Goal: Ask a question: Seek information or help from site administrators or community

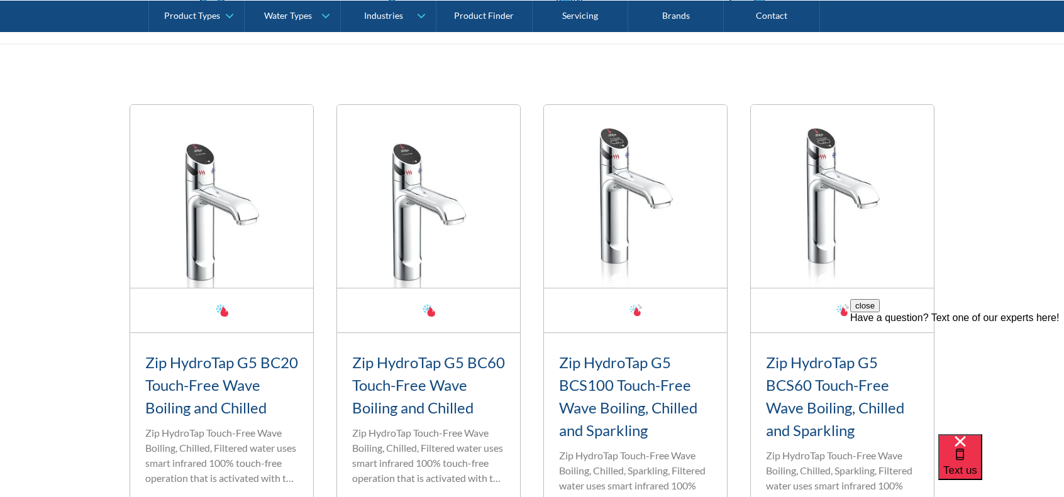
scroll to position [503, 0]
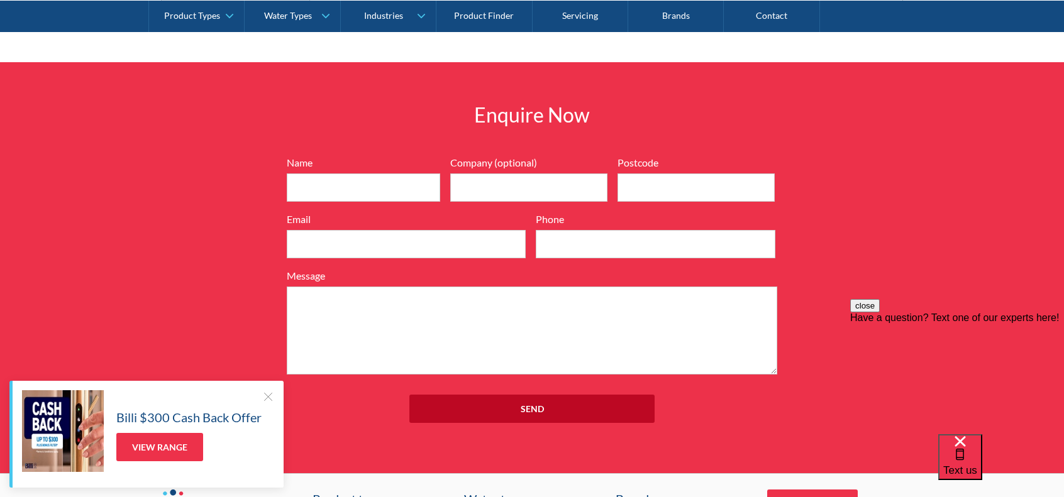
scroll to position [1369, 0]
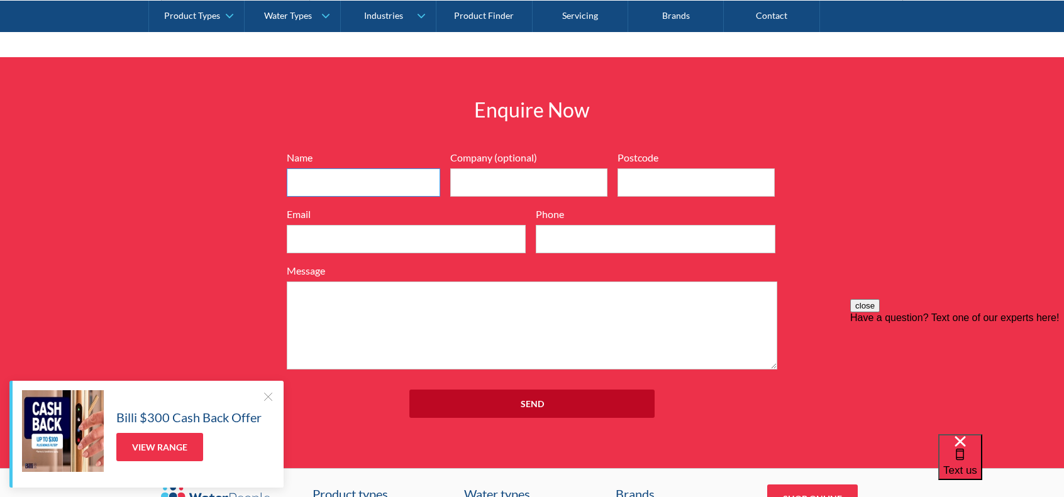
click at [346, 178] on input "Name" at bounding box center [363, 182] width 153 height 28
type input "Parsa"
click at [650, 177] on input "Postcode" at bounding box center [695, 182] width 157 height 28
type input "2155"
click at [417, 241] on input "Email" at bounding box center [406, 239] width 239 height 28
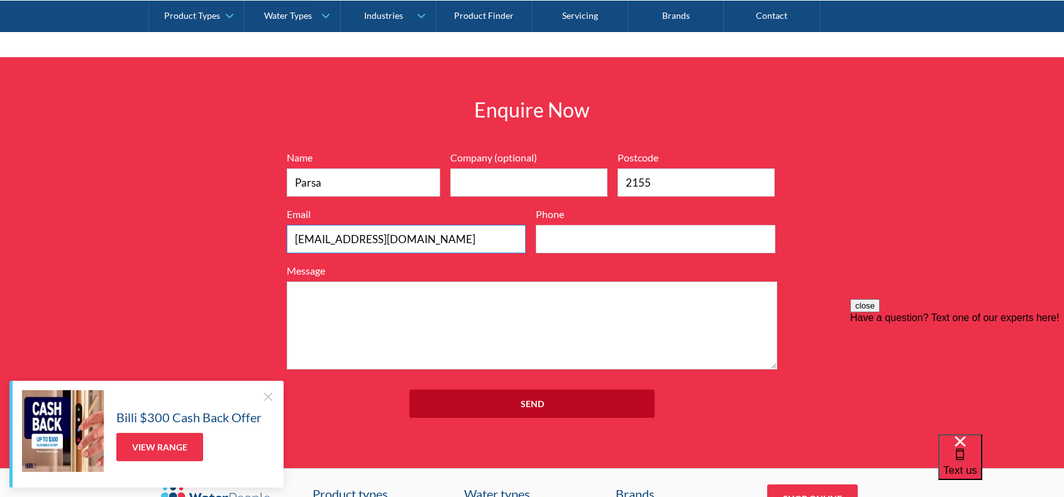
type input "pi_izadi@yahoo.com"
click at [578, 240] on input "Phone" at bounding box center [655, 239] width 239 height 28
type input "0420571317"
click at [978, 324] on div "Have a question? Text one of our experts here!" at bounding box center [957, 317] width 214 height 11
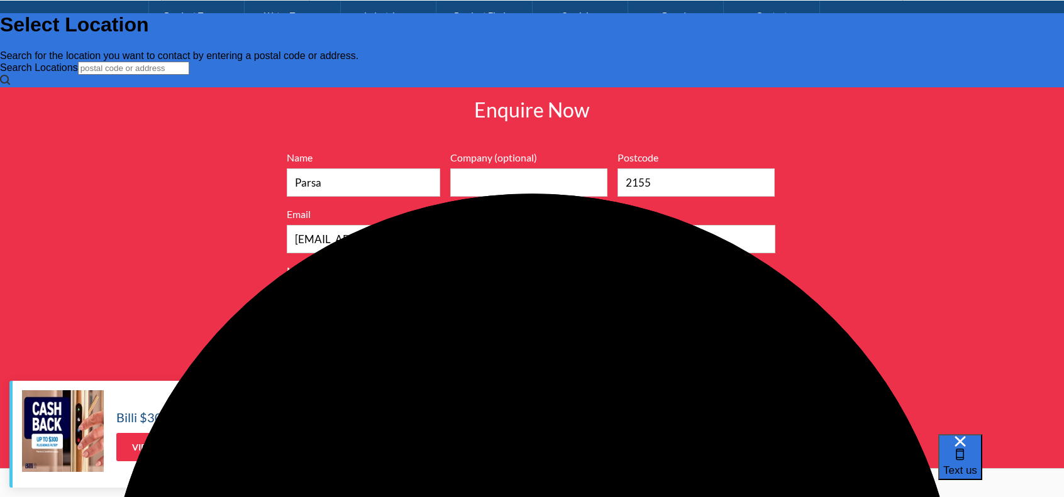
scroll to position [0, 0]
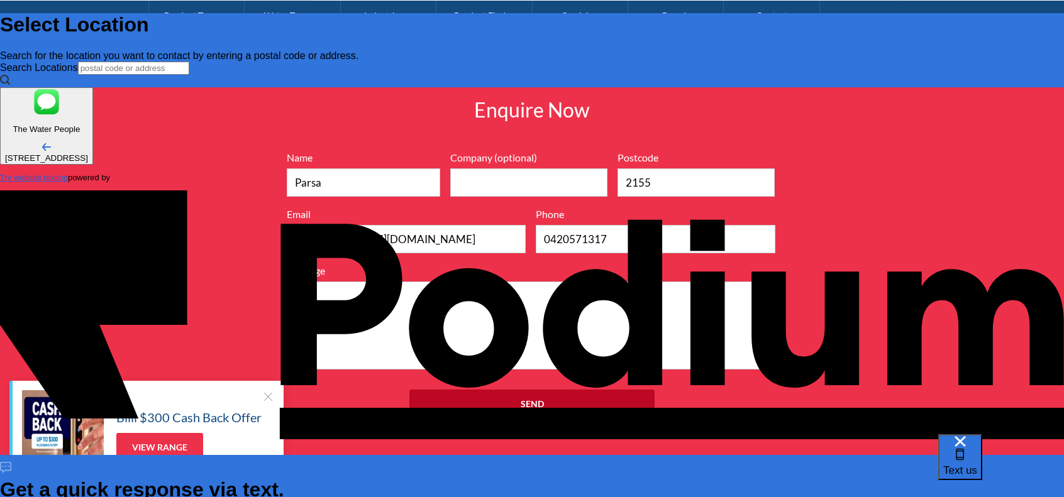
type input "Parsa"
type Phone "0420 571 317"
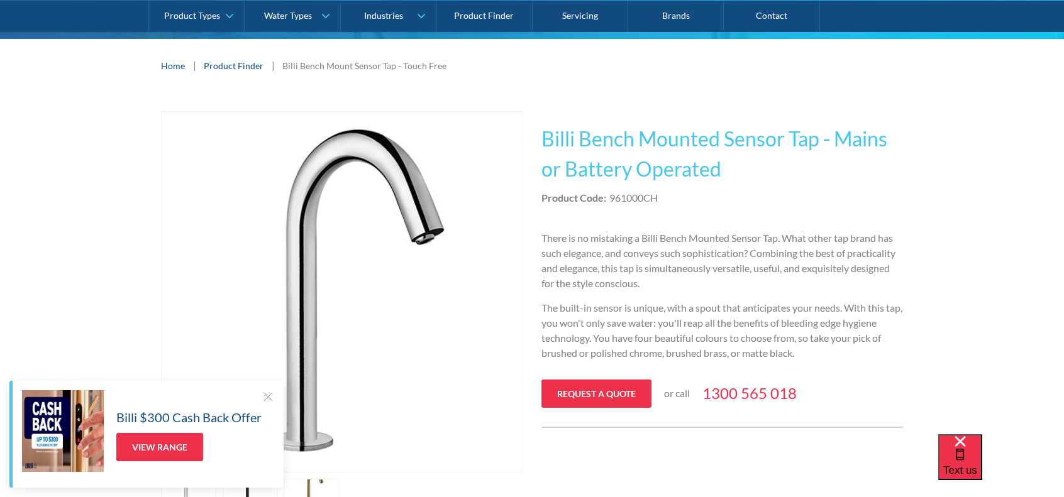
drag, startPoint x: 666, startPoint y: 197, endPoint x: 615, endPoint y: 199, distance: 51.0
drag, startPoint x: 610, startPoint y: 197, endPoint x: 663, endPoint y: 196, distance: 52.8
click at [663, 196] on div "Product Code: 961000CH" at bounding box center [721, 197] width 361 height 15
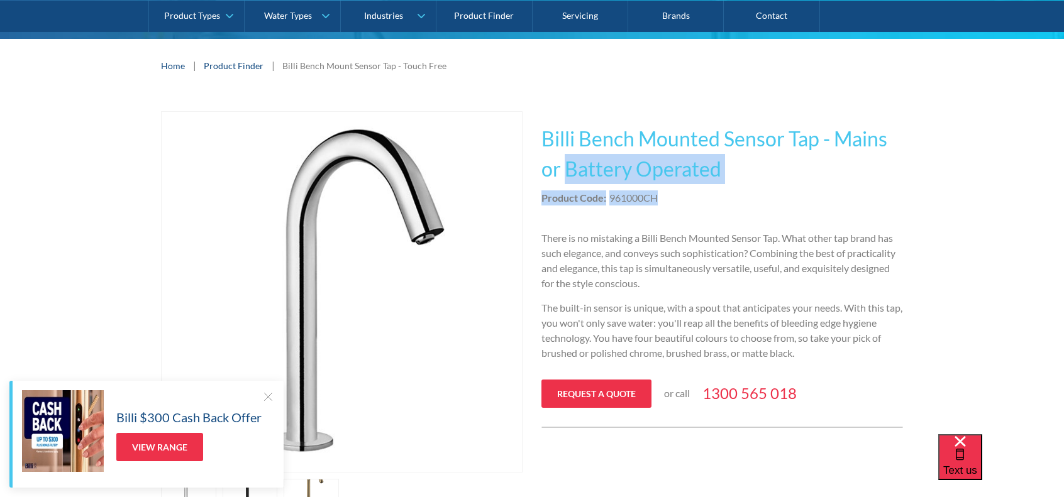
drag, startPoint x: 663, startPoint y: 196, endPoint x: 563, endPoint y: 163, distance: 104.6
click at [563, 163] on div "This tap design is included in our standard range tap options when you purchase…" at bounding box center [721, 269] width 361 height 317
copy div "Battery Operated No items found. No items found. Touch Free Touch Free Product …"
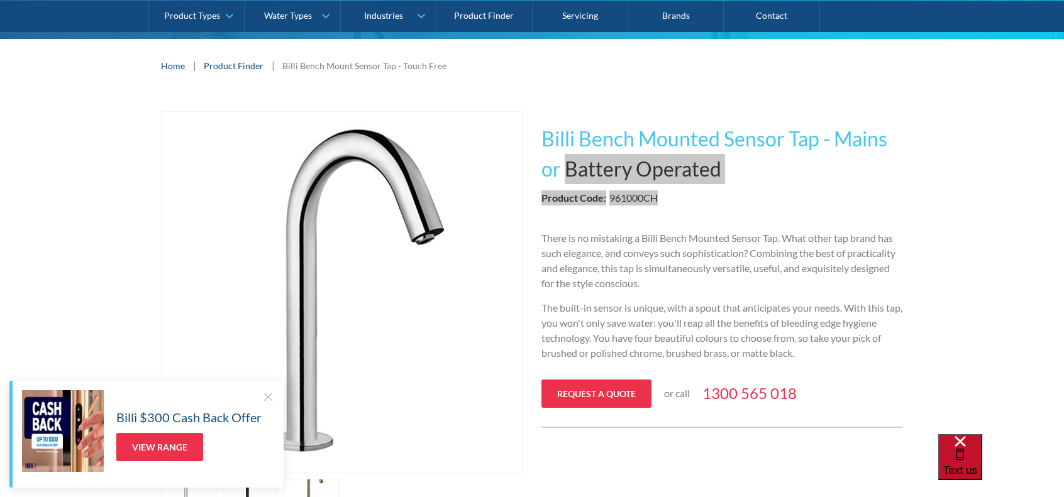
click at [977, 465] on span "Text us" at bounding box center [960, 471] width 34 height 12
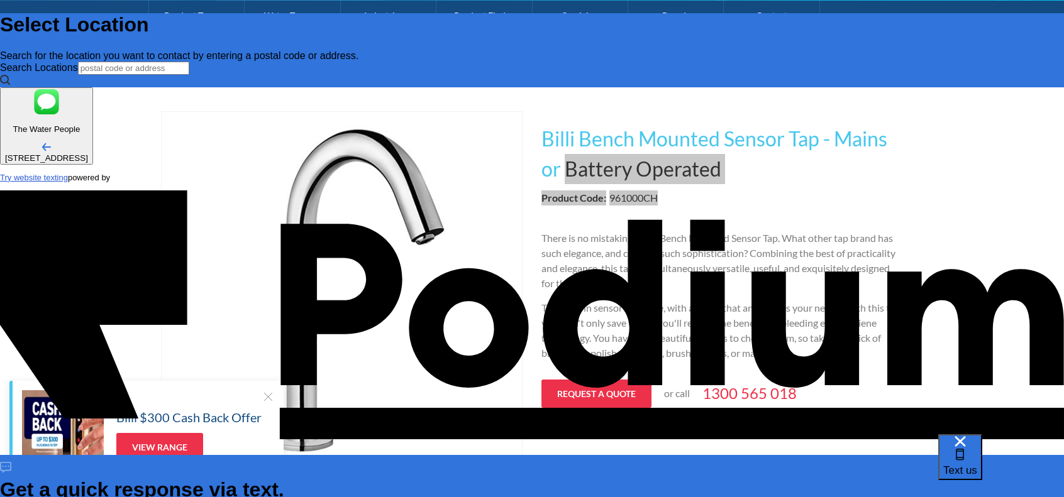
type textarea "x"
type textarea "H"
type textarea "x"
type textarea "Hi"
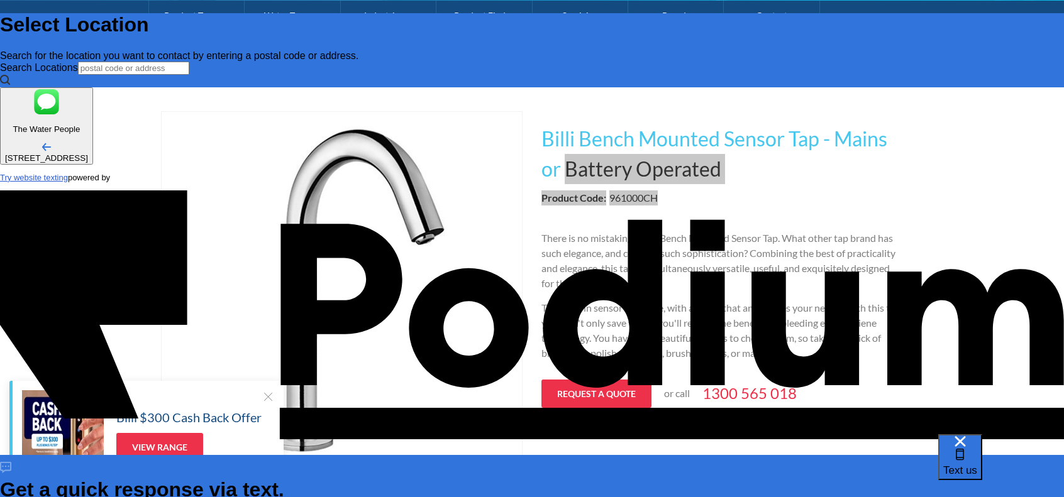
type textarea "x"
type textarea "Hi,"
type textarea "x"
type textarea "Hi, Wa"
type textarea "x"
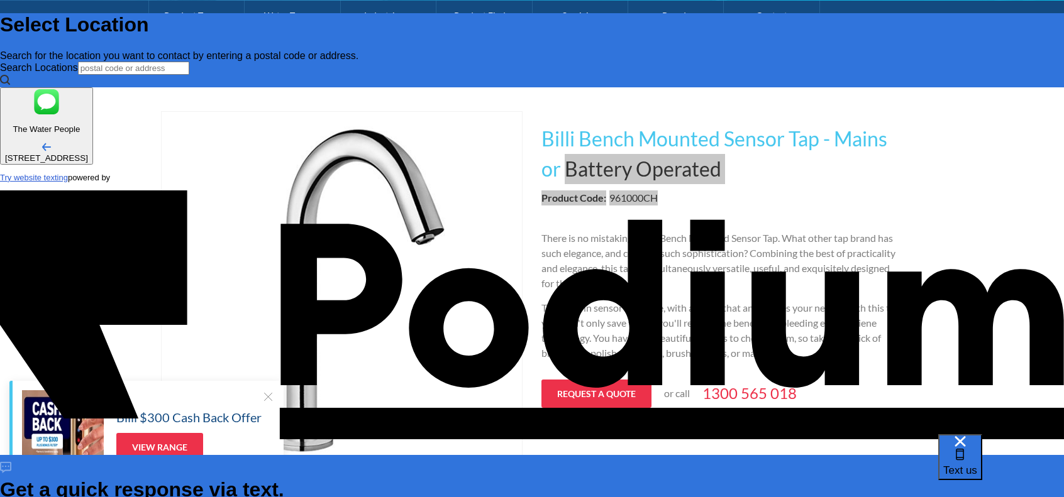
type textarea "Hi, Wan"
type textarea "x"
type textarea "Hi, Want"
type textarea "x"
type textarea "Hi, Wantto"
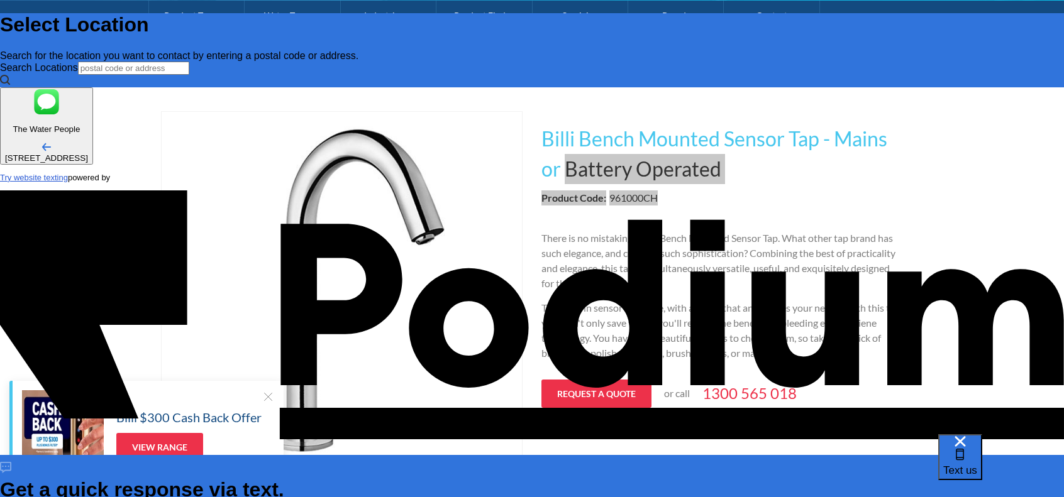
type textarea "x"
type textarea "Hi, Wantto k"
type textarea "Hi, Wantto kn"
type textarea "x"
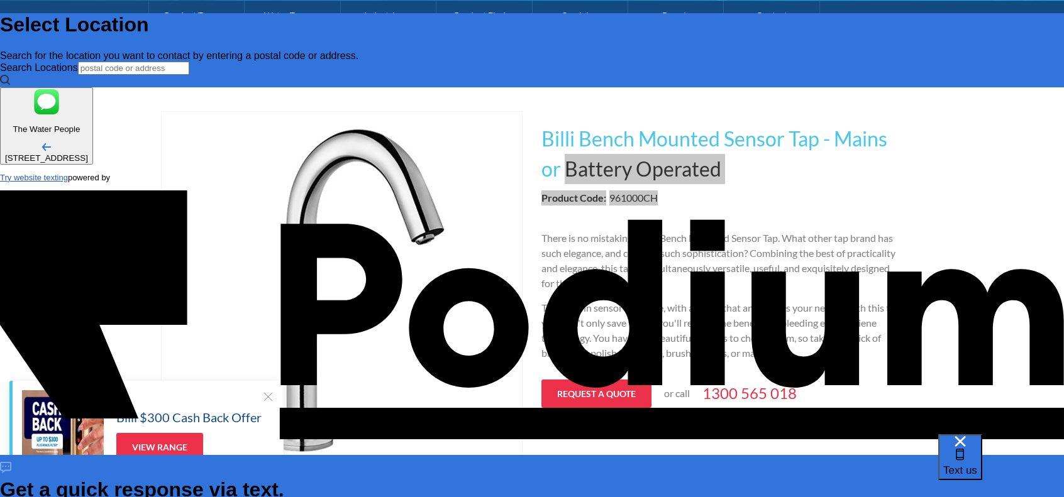
type textarea "Hi, Wantto know"
type textarea "x"
type textarea "Hi, Wantto know a"
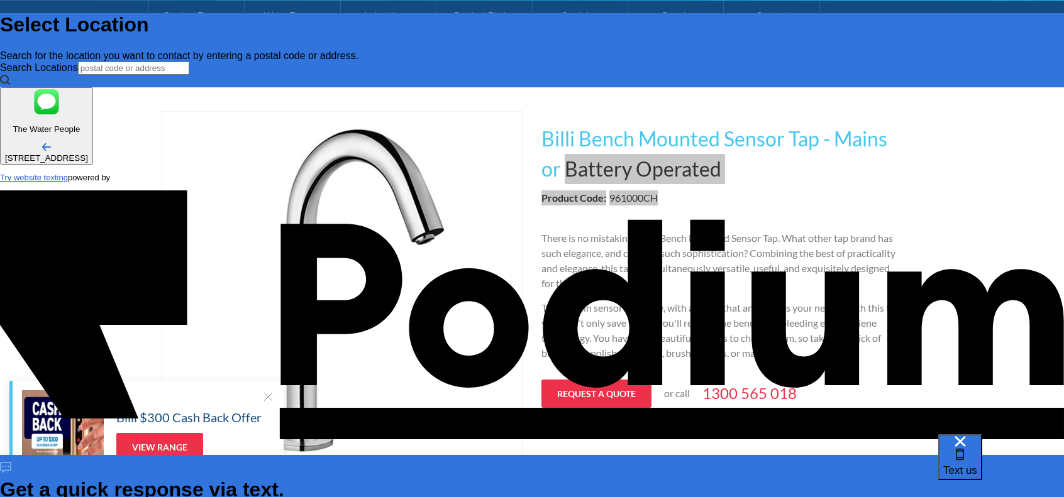
type textarea "x"
type textarea "Hi, Wantto know abo"
type textarea "x"
type textarea "Hi, Wantto know abou"
type textarea "x"
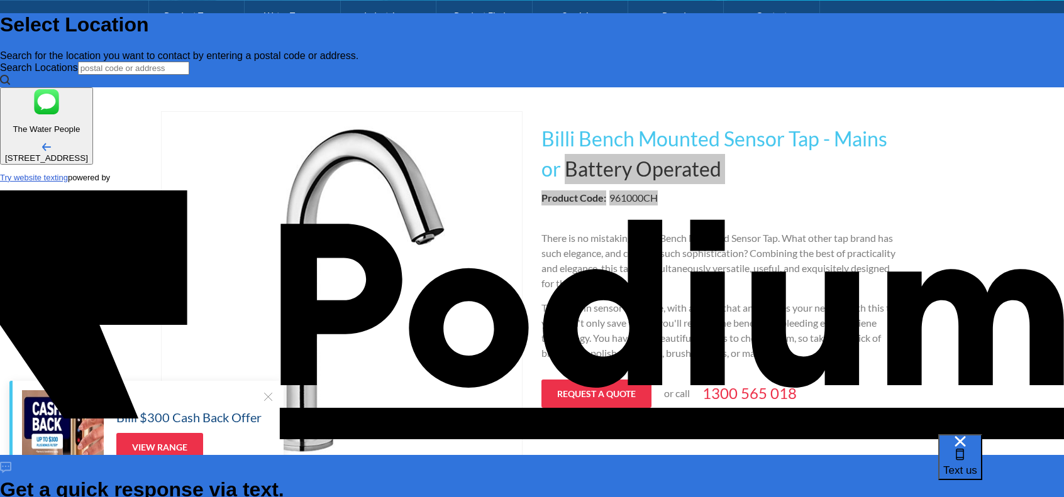
type textarea "Hi, Wantto know about t"
type textarea "x"
type textarea "Hi, Wantto know about the"
type textarea "x"
type textarea "Hi, Wantto know about th"
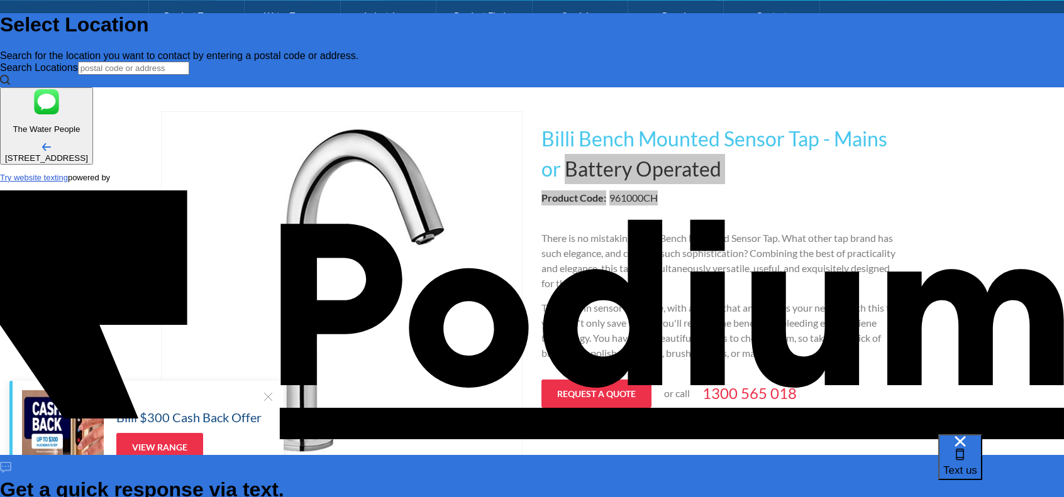
type textarea "Hi, Wantto know about thi"
type textarea "x"
type textarea "Hi, Wantto know about this"
type textarea "x"
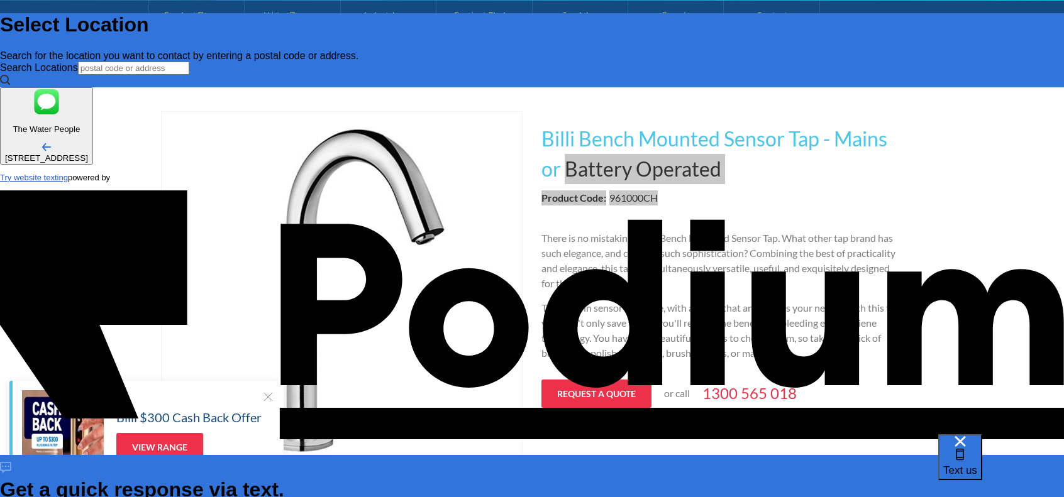
type textarea "Hi, Wantto know about this p"
type textarea "x"
type textarea "Hi, Wantto know about this pro"
type textarea "x"
type textarea "Hi, Wantto know about this produ"
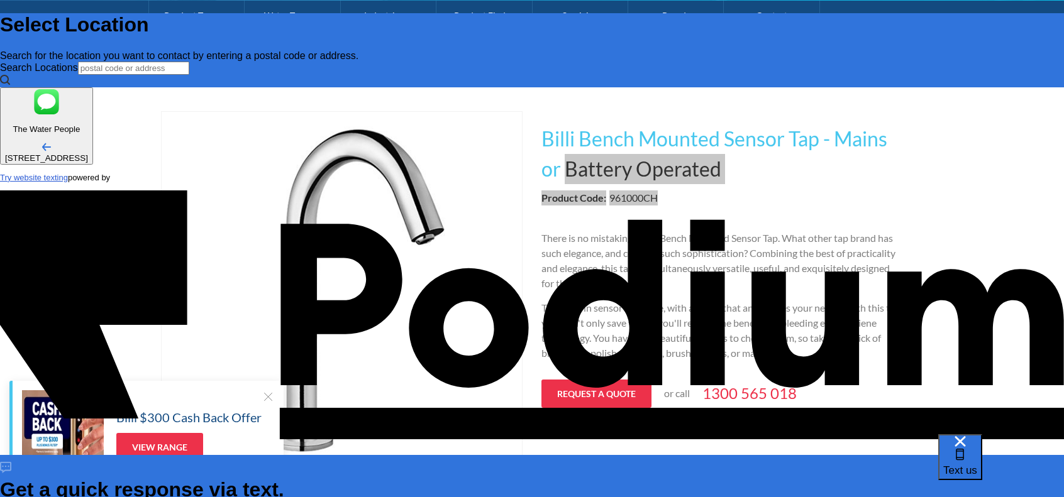
type textarea "x"
type textarea "Hi, Wantto know about this produc"
type textarea "x"
type textarea "Hi, Wantto know about this product"
type textarea "x"
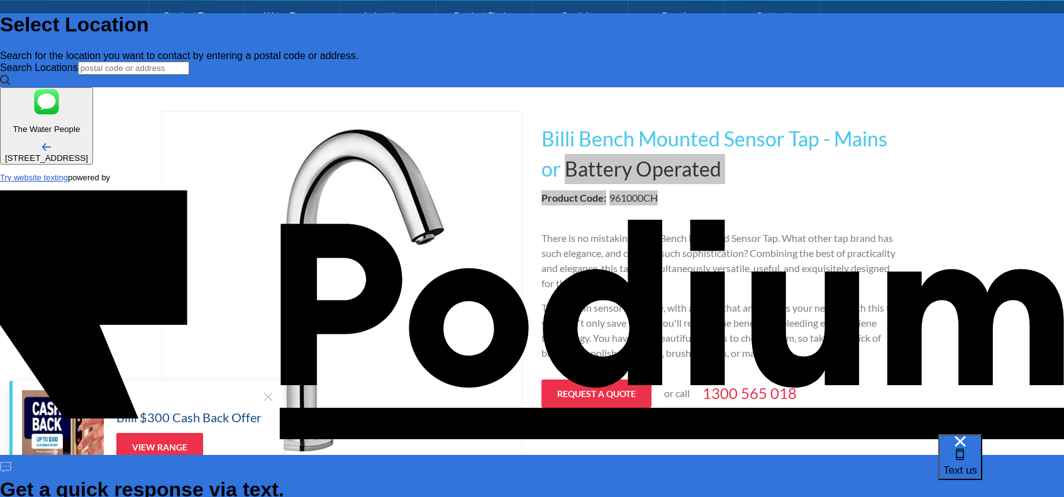
type textarea "Hi, Wantto know about this product p"
type textarea "x"
type textarea "Hi, Wantto know about this product pri"
type textarea "x"
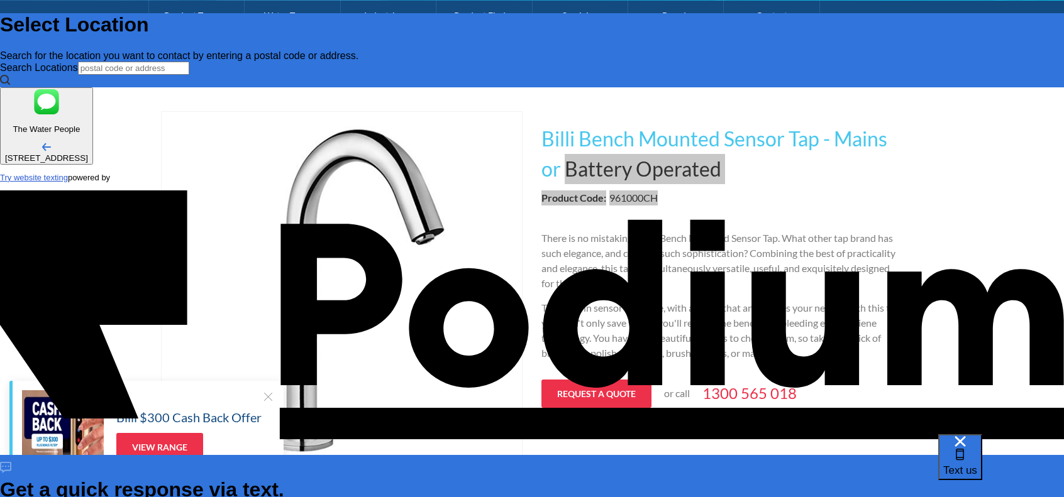
scroll to position [0, 0]
type textarea "Hi, Wantto know about this product price"
type textarea "Hi, Wantto know about this product price:"
type textarea "x"
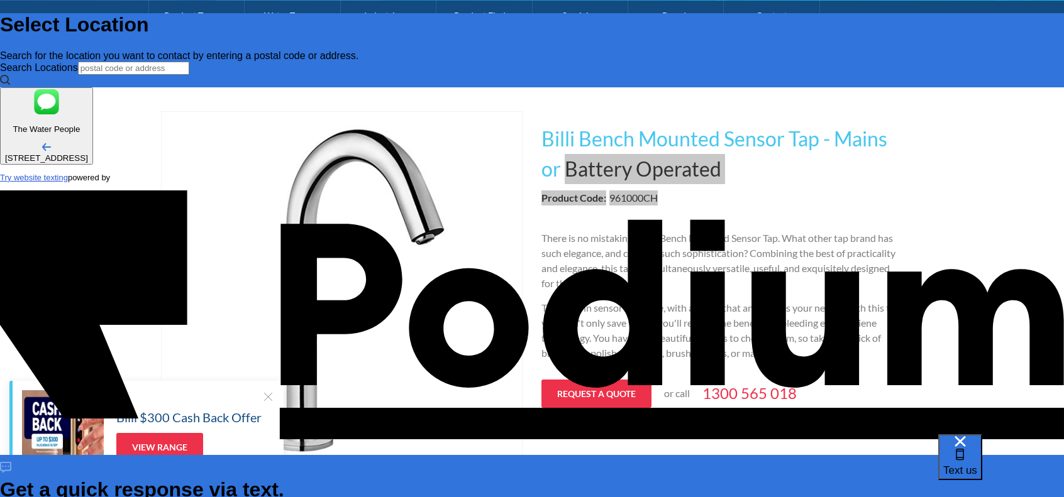
type textarea "Hi, Wantto know about this product price:"
paste textarea "Battery Operated Product Code:961000CH"
type textarea "x"
type textarea "Hi, Wantto know about this product price: Battery Operated Product Code:961000CH"
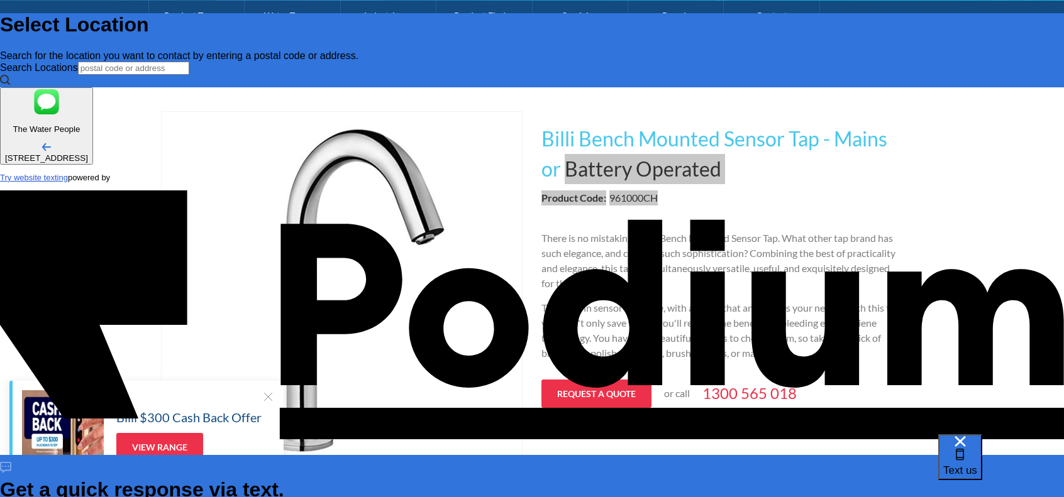
type textarea "x"
type textarea "Hi, Want to know about this product price: Battery Operated Product Code:961000…"
type textarea "x"
type Phone "0420 571 317"
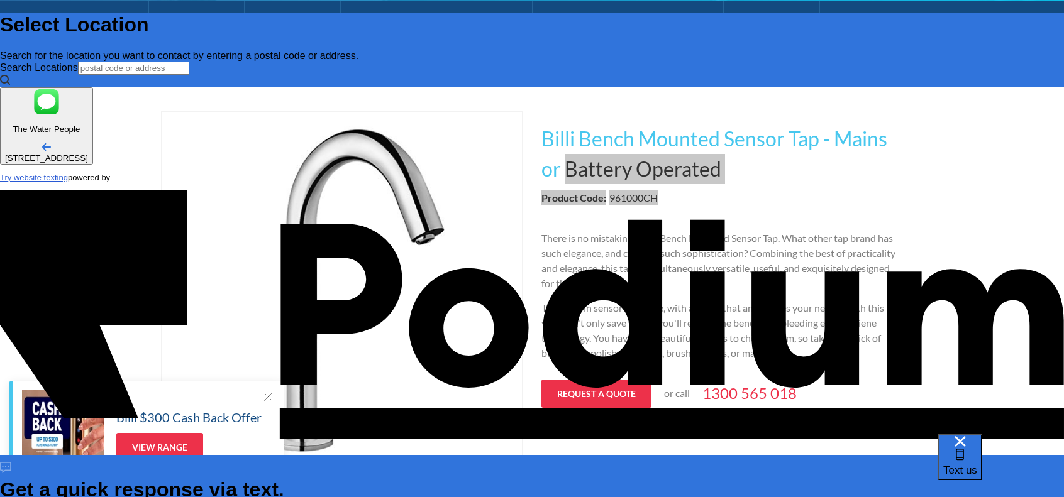
type textarea "x"
